Goal: Information Seeking & Learning: Find specific page/section

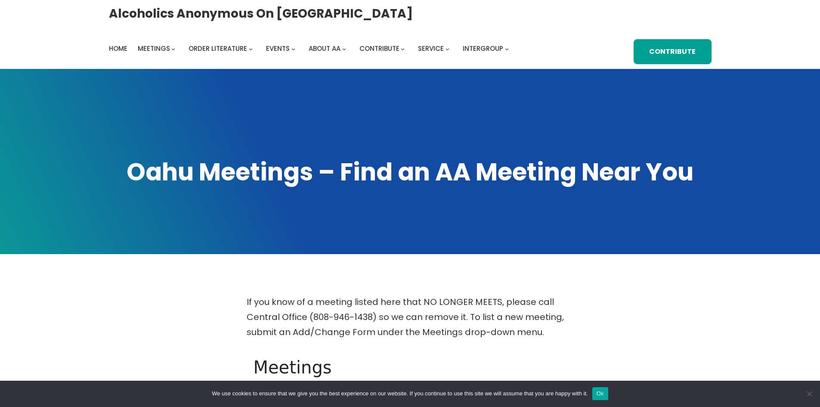
click at [237, 120] on span at bounding box center [410, 161] width 820 height 185
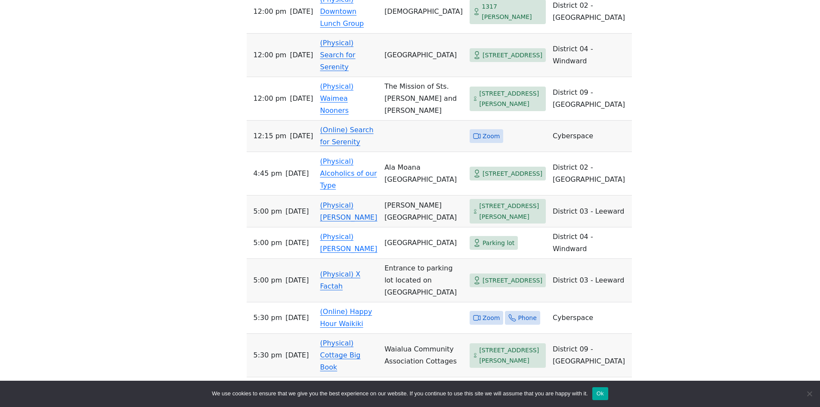
scroll to position [481, 0]
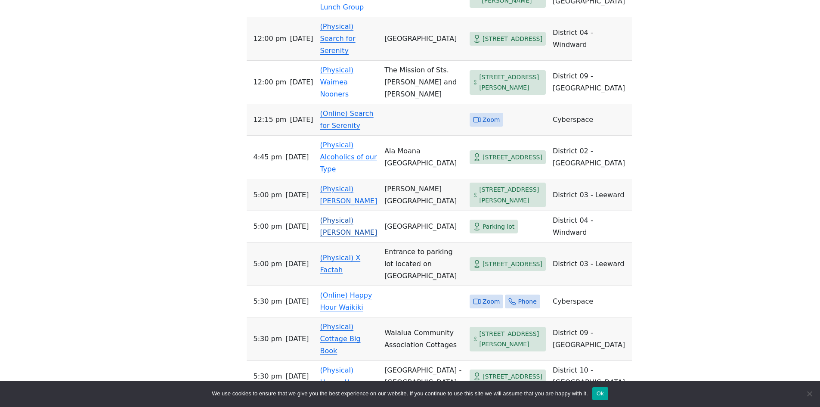
click at [361, 216] on link "(Physical) [PERSON_NAME]" at bounding box center [348, 226] width 57 height 20
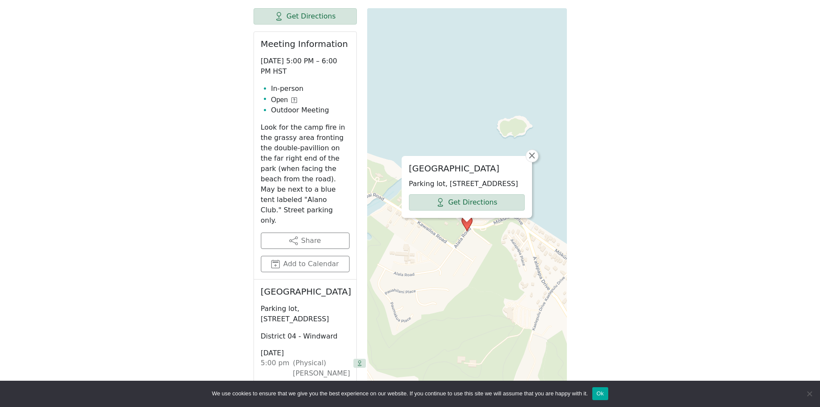
scroll to position [400, 0]
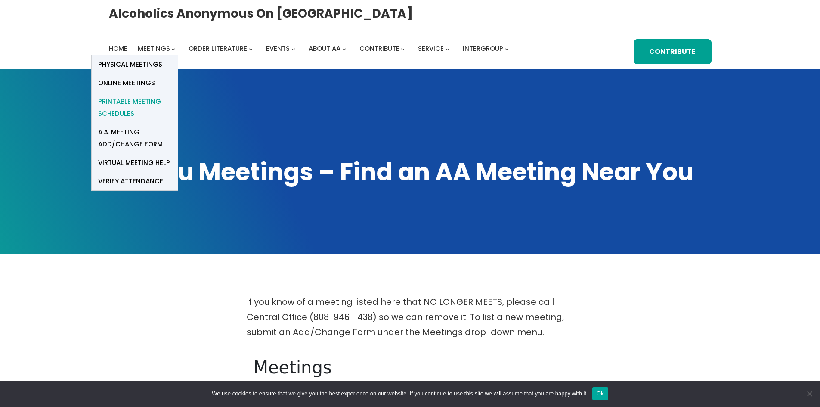
click at [133, 103] on span "Printable Meeting Schedules" at bounding box center [134, 108] width 73 height 24
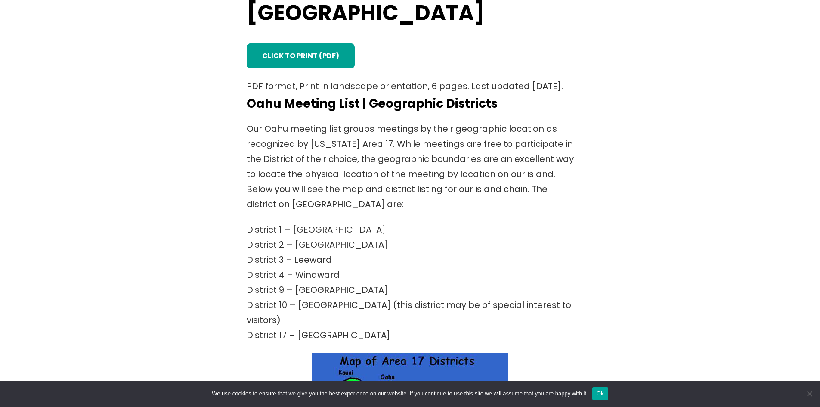
scroll to position [318, 0]
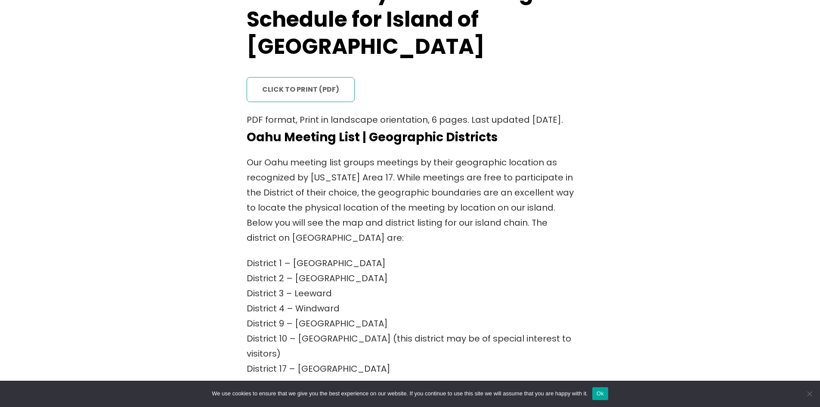
click at [323, 77] on link "click to print (PDF)" at bounding box center [301, 89] width 108 height 25
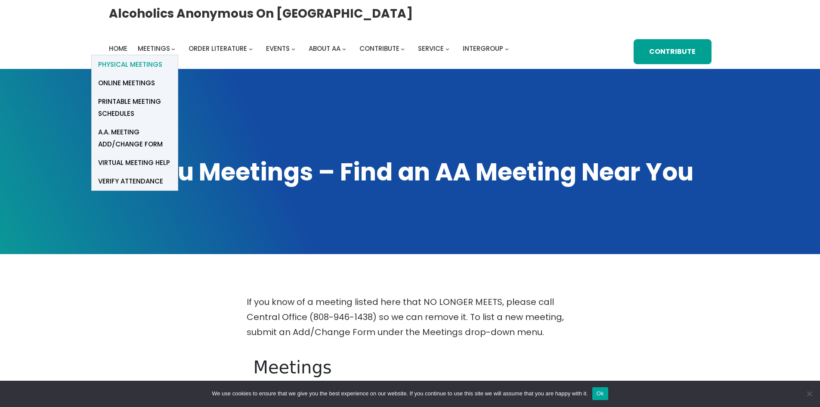
click at [144, 64] on span "Physical Meetings" at bounding box center [130, 65] width 64 height 12
click at [149, 60] on span "Physical Meetings" at bounding box center [130, 65] width 64 height 12
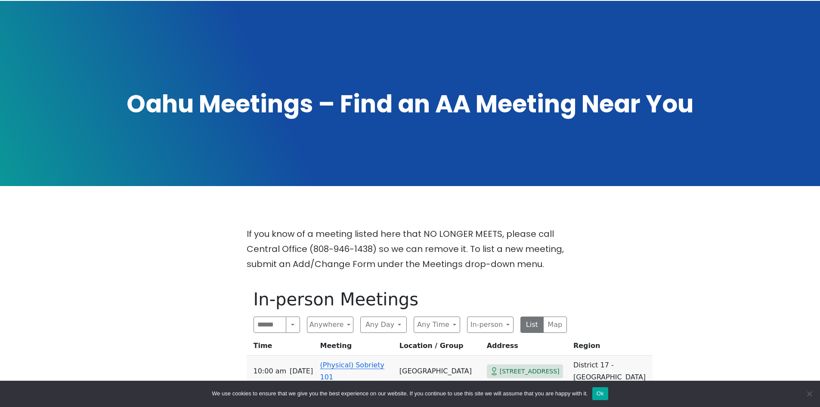
scroll to position [68, 0]
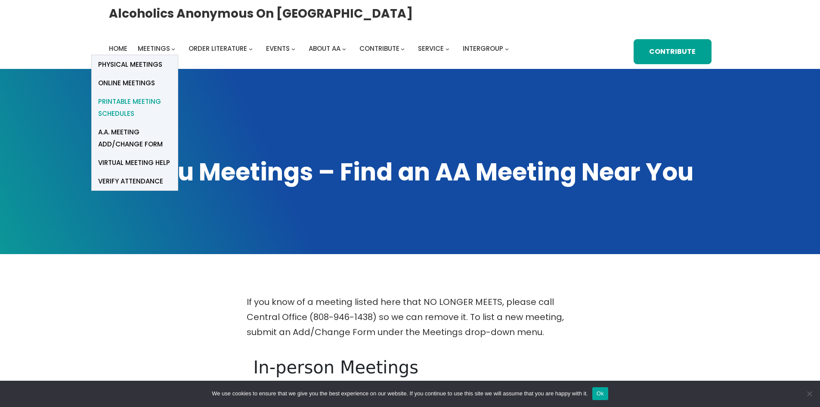
click at [133, 101] on span "Printable Meeting Schedules" at bounding box center [134, 108] width 73 height 24
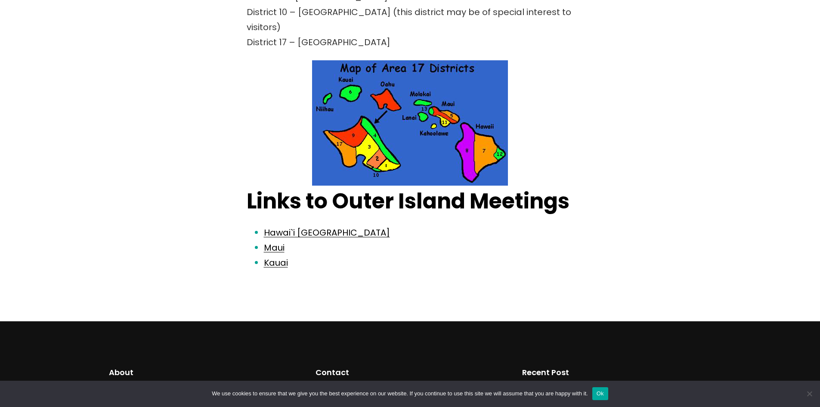
scroll to position [644, 0]
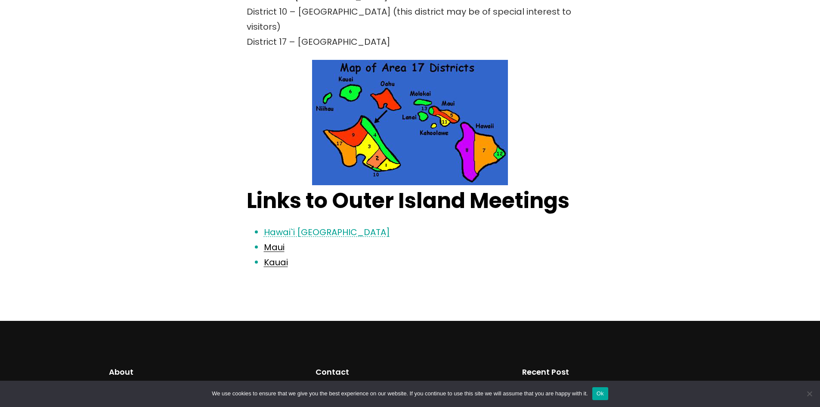
click at [304, 226] on link "Hawai`i [GEOGRAPHIC_DATA]" at bounding box center [327, 232] width 126 height 12
